Goal: Task Accomplishment & Management: Complete application form

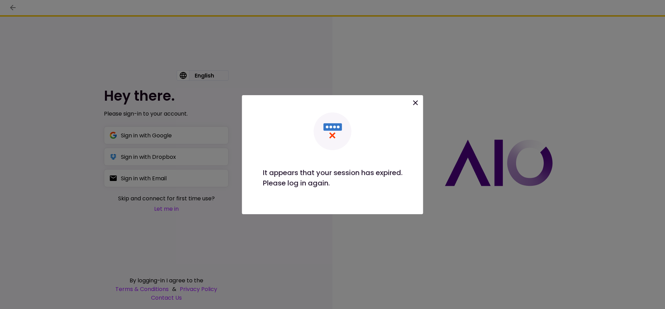
drag, startPoint x: 418, startPoint y: 104, endPoint x: 287, endPoint y: 104, distance: 131.2
click at [418, 104] on icon at bounding box center [415, 103] width 8 height 8
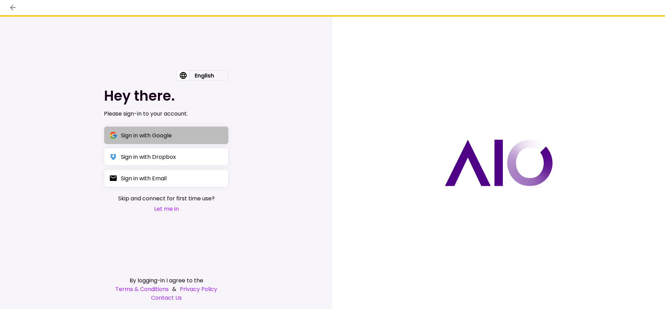
click at [166, 132] on div "Sign in with Google" at bounding box center [146, 135] width 51 height 9
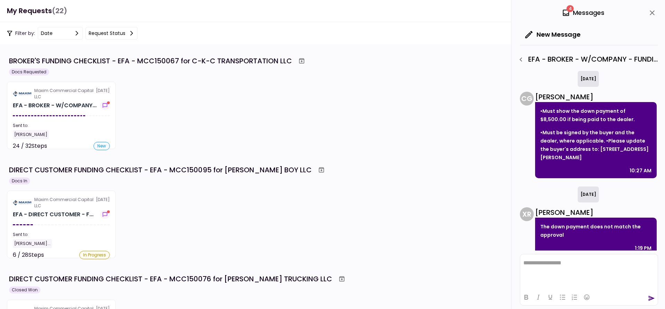
scroll to position [195, 0]
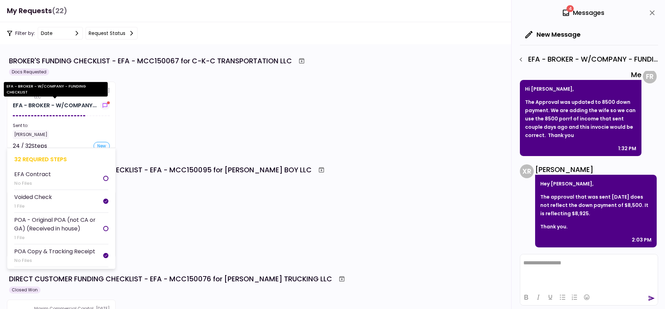
click at [48, 102] on div "EFA - BROKER - W/COMPANY..." at bounding box center [55, 105] width 84 height 8
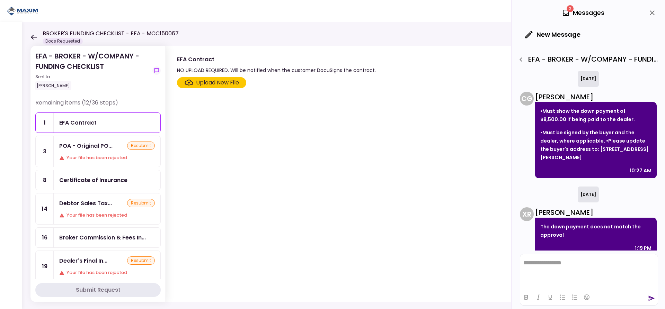
scroll to position [195, 0]
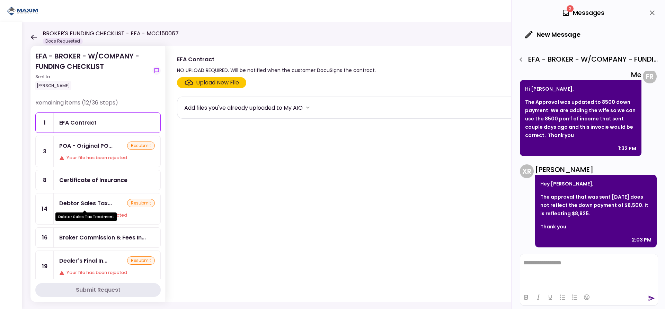
click at [103, 204] on div "Debtor Sales Tax..." at bounding box center [85, 203] width 53 height 9
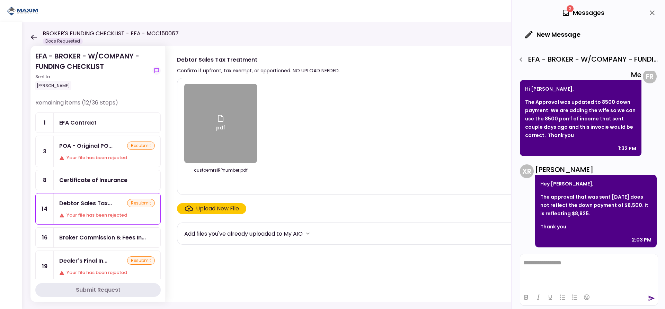
click at [205, 208] on div "Upload New File" at bounding box center [217, 209] width 43 height 8
click at [0, 0] on input "Upload New File" at bounding box center [0, 0] width 0 height 0
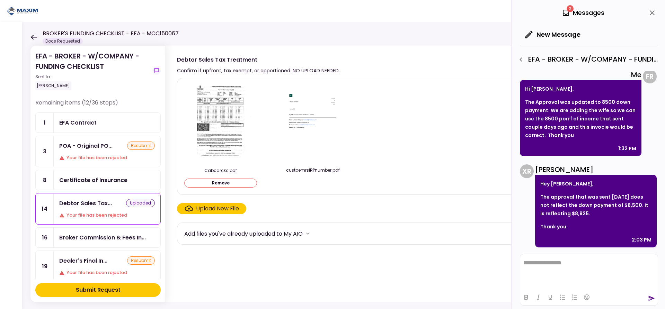
click at [82, 288] on div "Submit Request" at bounding box center [98, 290] width 45 height 8
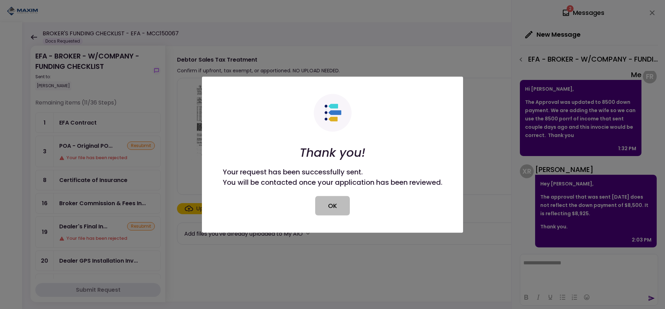
click at [333, 207] on button "OK" at bounding box center [332, 205] width 35 height 19
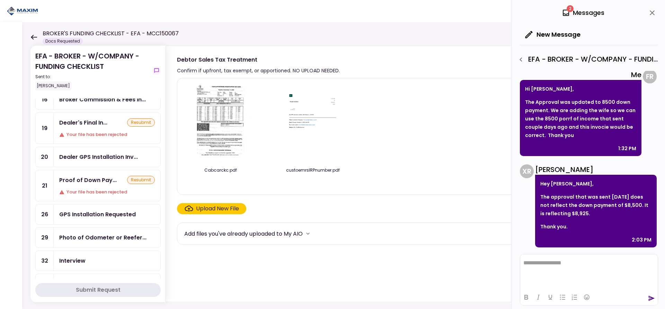
scroll to position [69, 0]
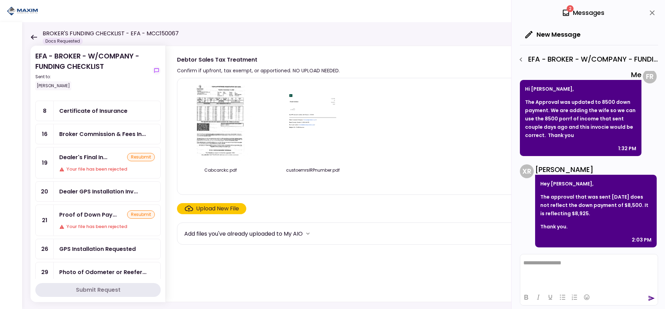
click at [35, 37] on icon at bounding box center [34, 37] width 6 height 5
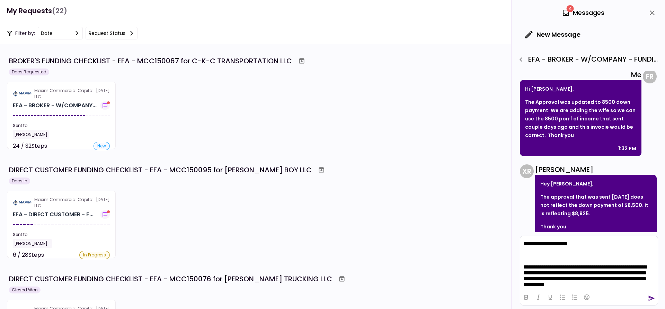
scroll to position [7, 0]
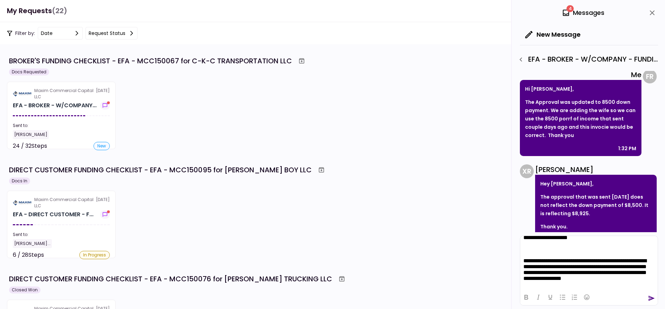
click at [527, 253] on body "**********" at bounding box center [589, 262] width 132 height 54
click at [524, 260] on p "**********" at bounding box center [586, 273] width 126 height 31
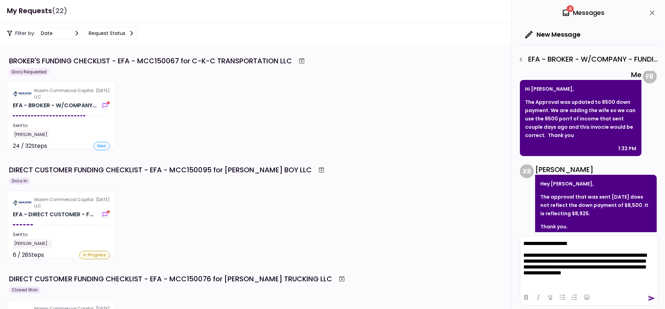
scroll to position [0, 0]
click at [524, 279] on p "**********" at bounding box center [586, 268] width 126 height 31
click at [650, 296] on icon "send" at bounding box center [651, 298] width 7 height 7
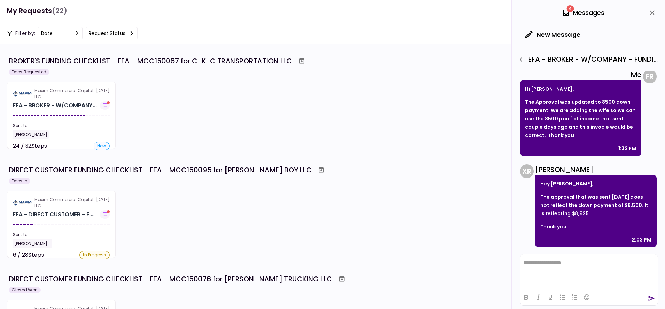
scroll to position [323, 0]
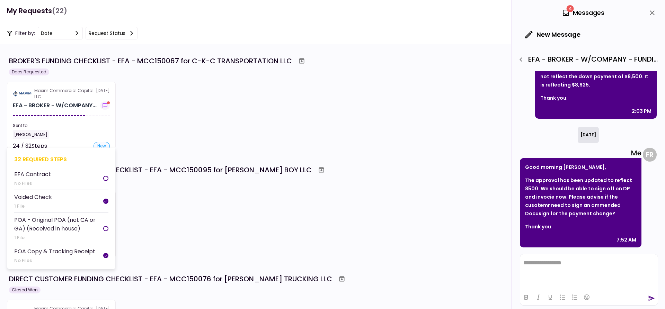
click at [66, 92] on div "Maxim Commercial Capital LLC" at bounding box center [65, 94] width 62 height 12
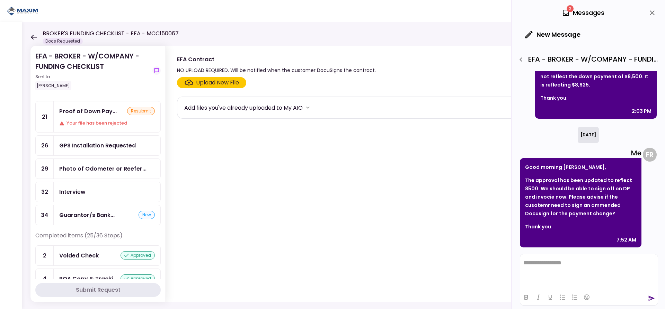
scroll to position [173, 0]
click at [90, 214] on div "Guarantor/s Bank..." at bounding box center [86, 214] width 55 height 9
click at [75, 215] on div "Guarantor/s Bank Statements" at bounding box center [102, 214] width 86 height 9
